Goal: Use online tool/utility: Utilize a website feature to perform a specific function

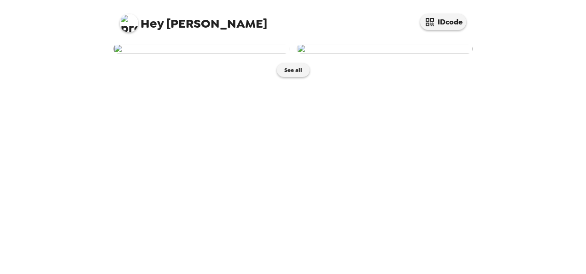
click at [190, 54] on img at bounding box center [201, 49] width 176 height 10
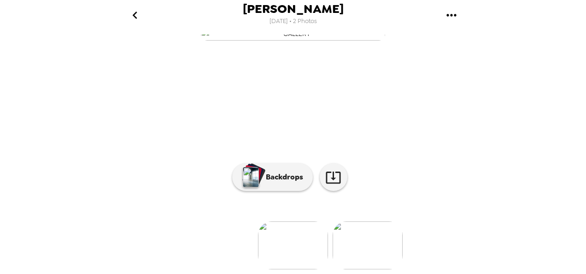
scroll to position [33, 0]
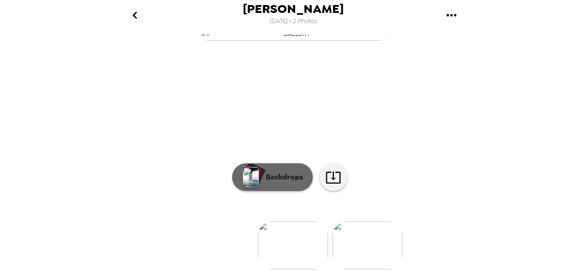
click at [293, 191] on button "Backdrops" at bounding box center [272, 177] width 81 height 28
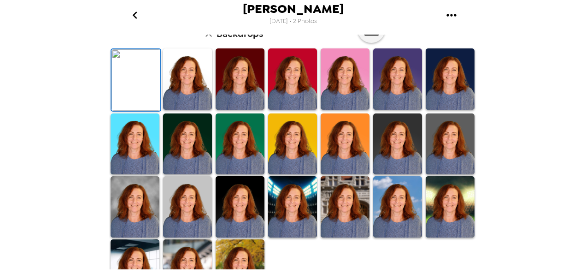
scroll to position [74, 0]
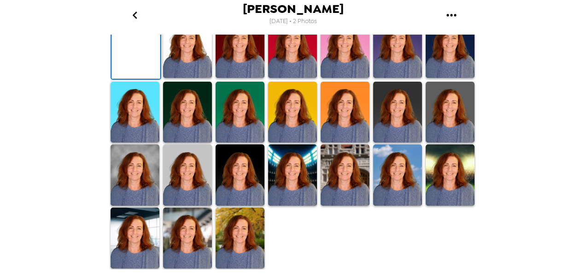
click at [192, 78] on img at bounding box center [187, 47] width 49 height 61
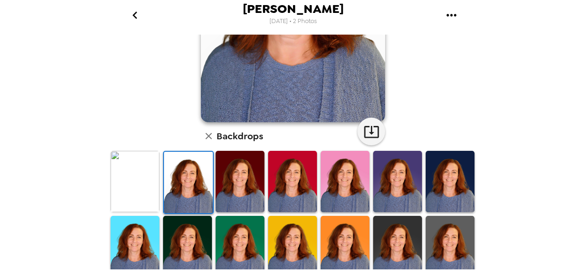
scroll to position [212, 0]
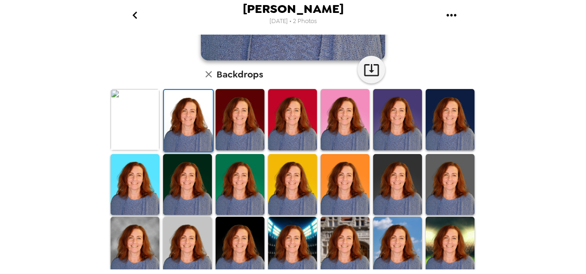
click at [202, 228] on img at bounding box center [187, 246] width 49 height 61
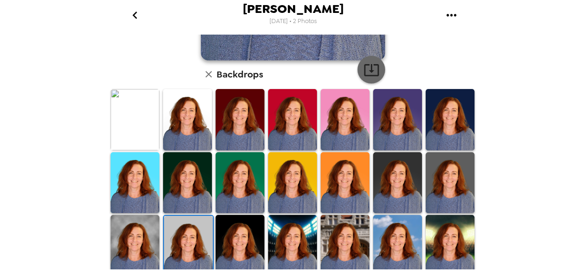
click at [367, 69] on icon "button" at bounding box center [371, 70] width 16 height 16
click at [460, 101] on img at bounding box center [450, 119] width 49 height 61
